Goal: Go to known website: Go to known website

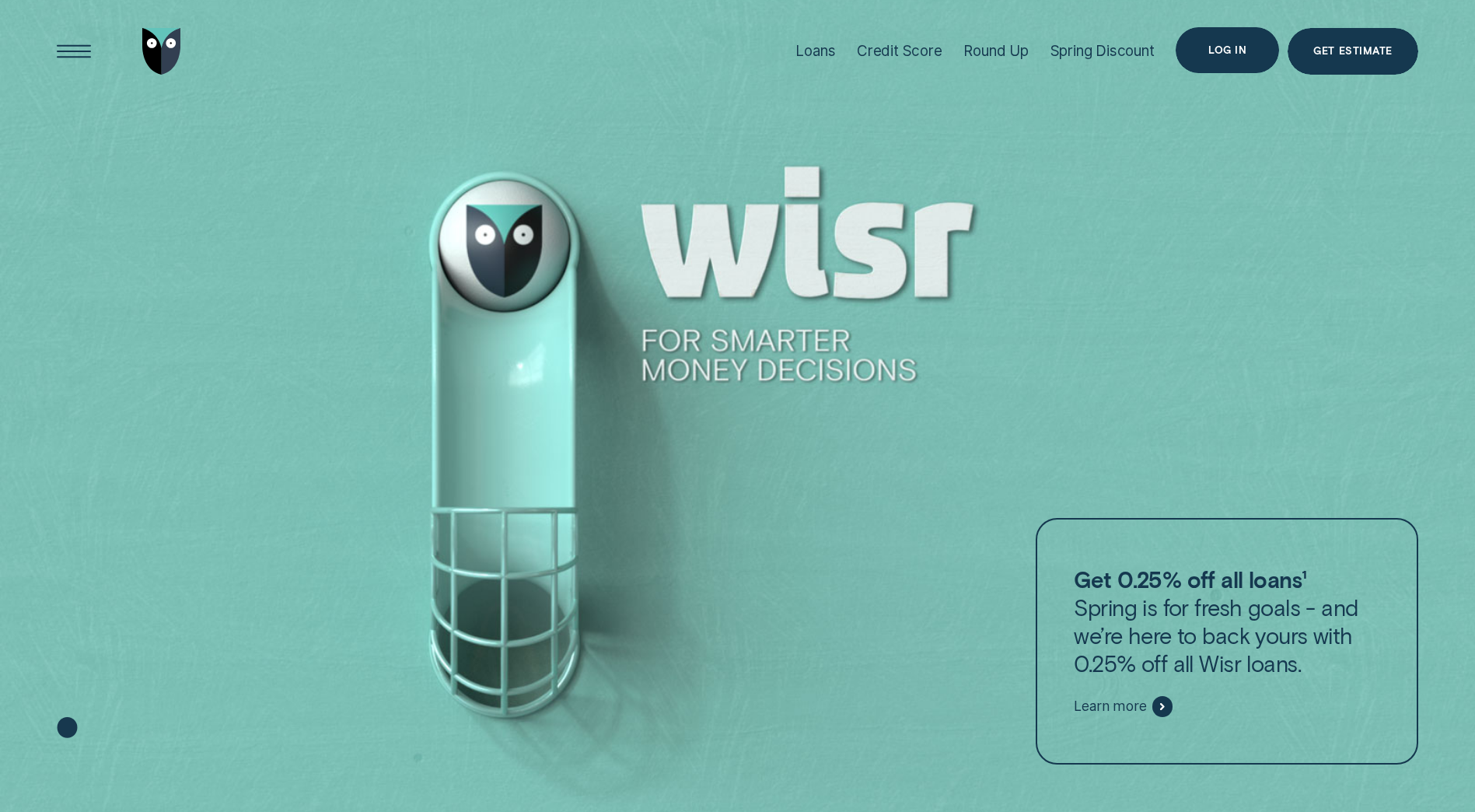
click at [1212, 49] on div "Log in" at bounding box center [1227, 50] width 38 height 9
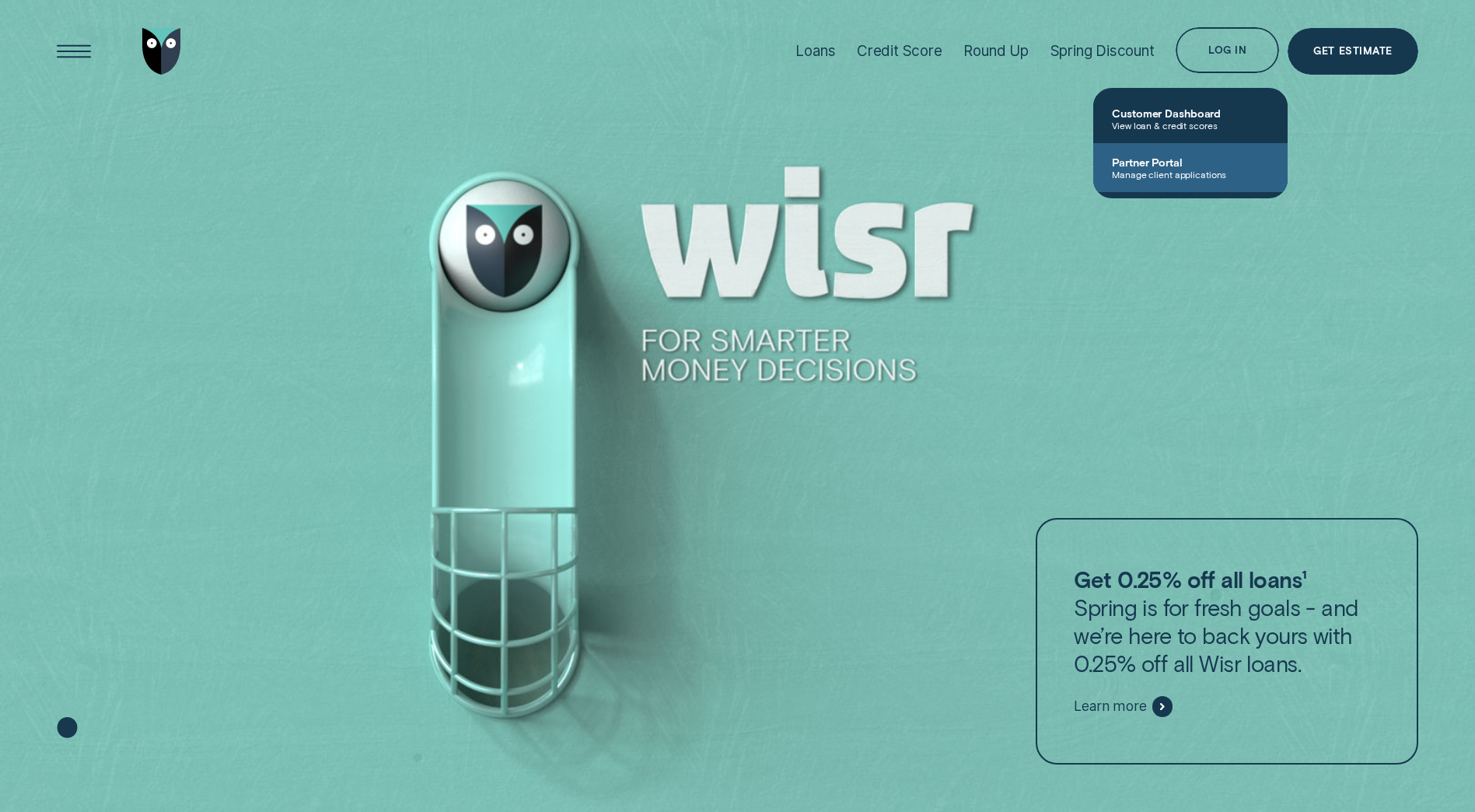
click at [1126, 170] on span "Manage client applications" at bounding box center [1190, 174] width 157 height 11
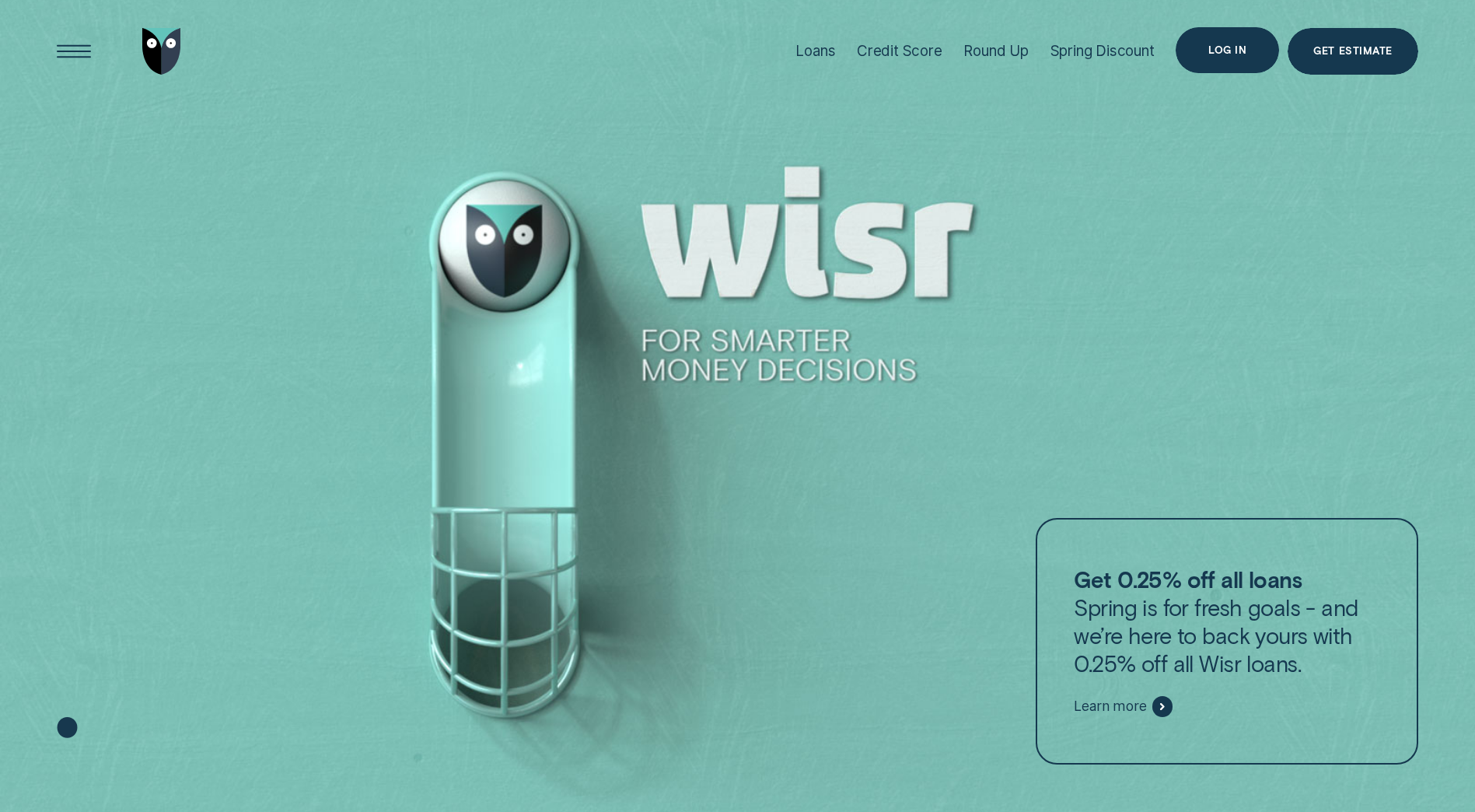
click at [1206, 52] on div "Log in" at bounding box center [1227, 50] width 103 height 47
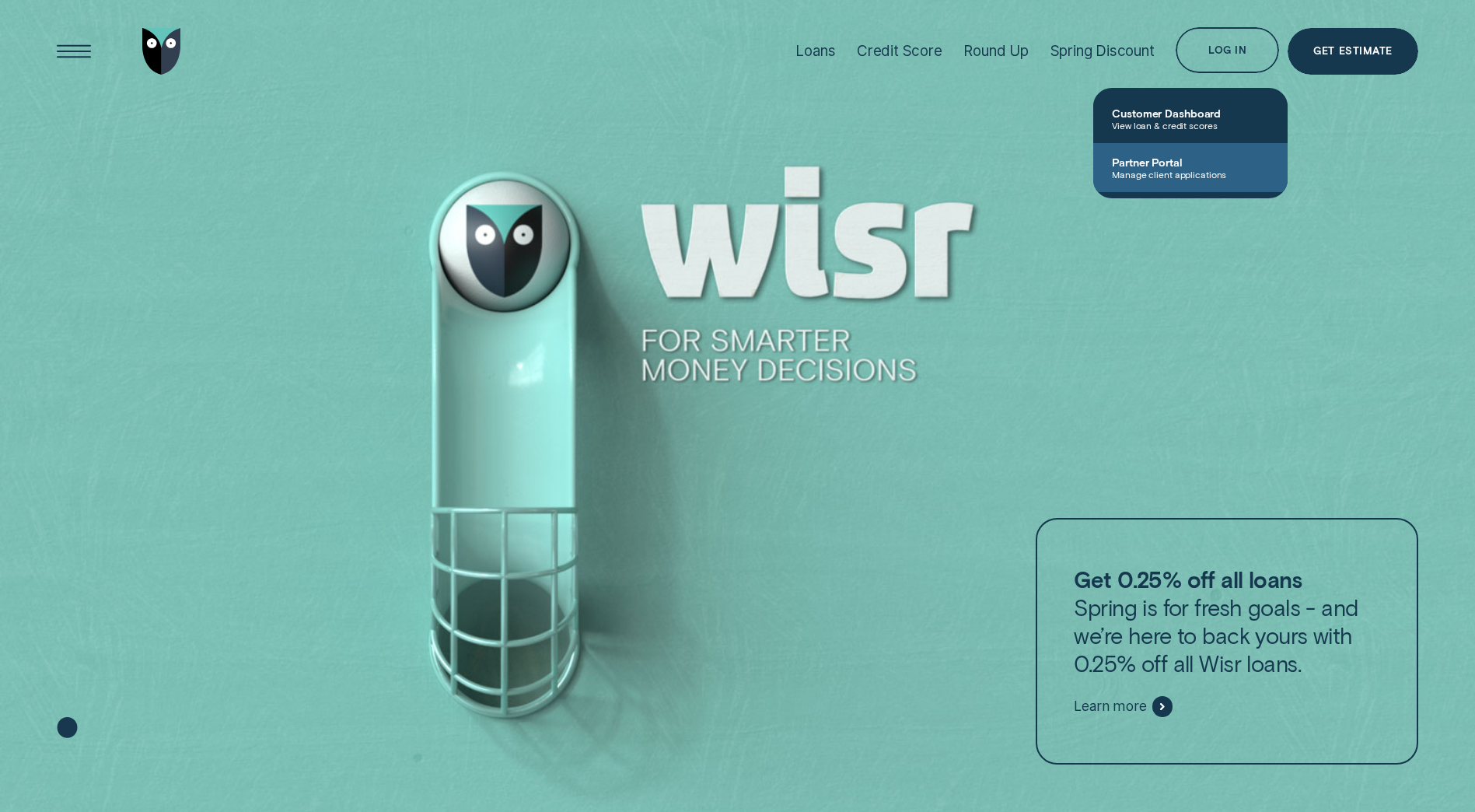
click at [1139, 161] on span "Partner Portal" at bounding box center [1190, 162] width 157 height 14
